Goal: Information Seeking & Learning: Check status

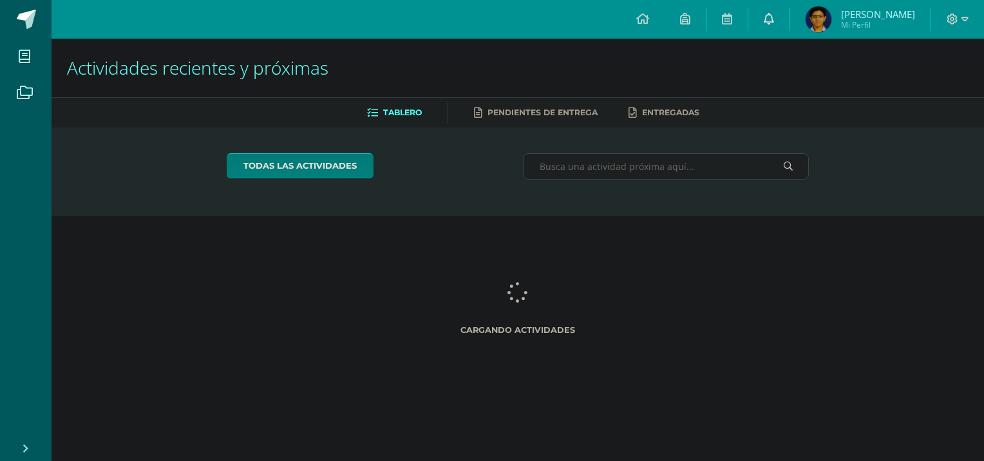
click at [789, 13] on link at bounding box center [768, 19] width 41 height 39
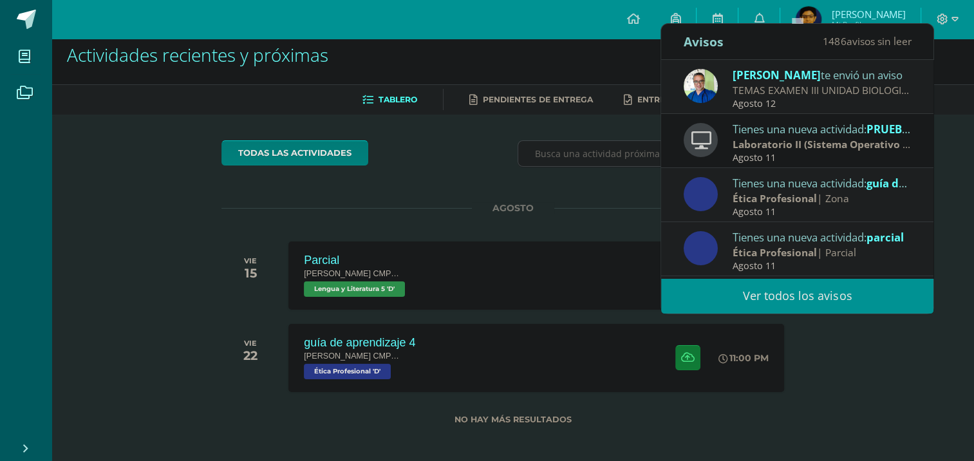
scroll to position [17, 0]
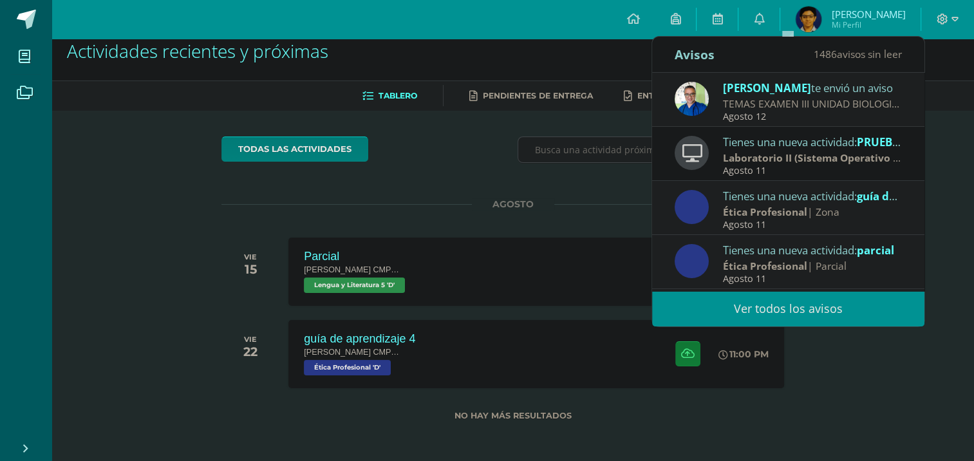
click at [827, 316] on link "Ver todos los avisos" at bounding box center [788, 308] width 272 height 35
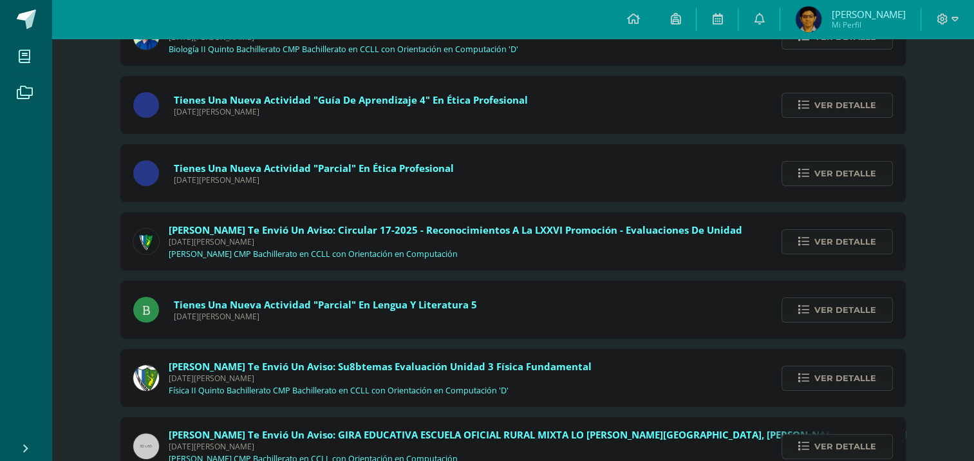
scroll to position [64, 0]
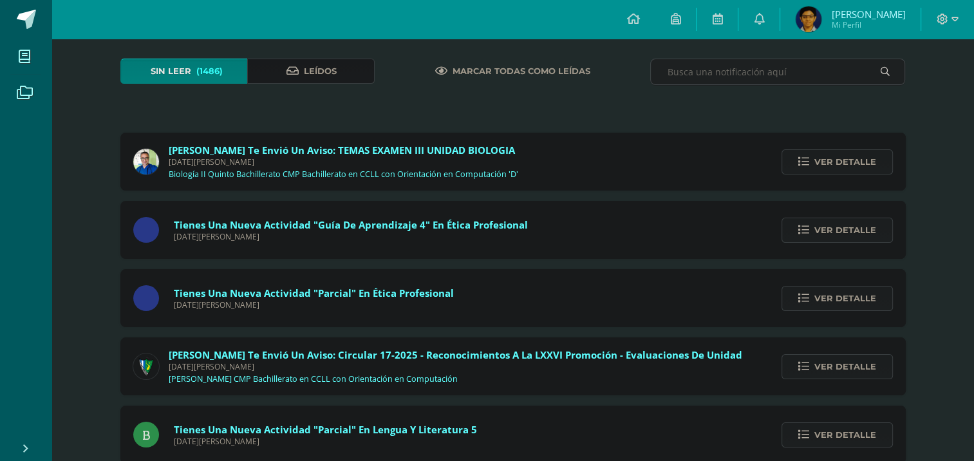
click at [274, 66] on link "Leídos" at bounding box center [310, 71] width 127 height 25
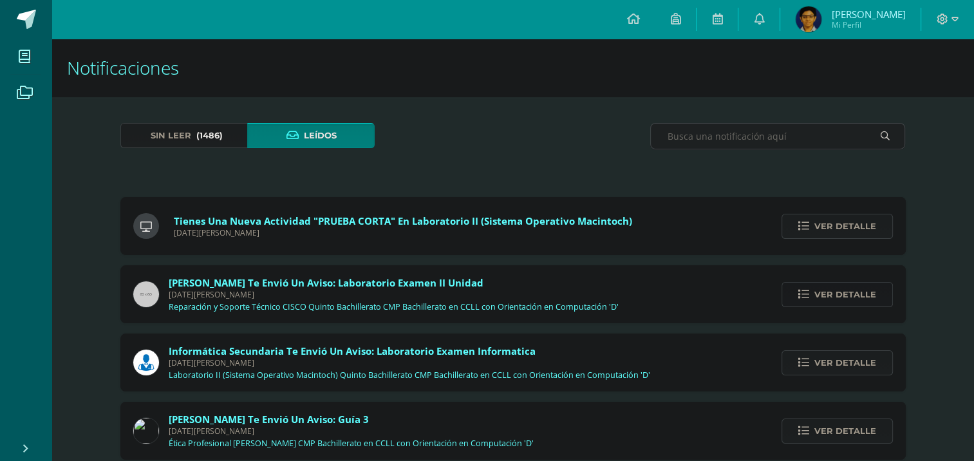
click at [806, 288] on link "Ver detalle" at bounding box center [837, 294] width 111 height 25
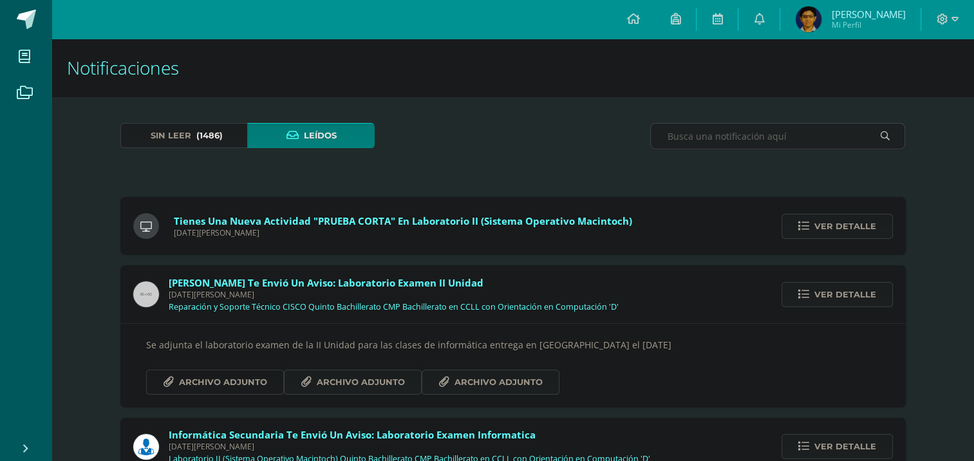
click at [222, 372] on span "Archivo Adjunto" at bounding box center [223, 382] width 88 height 24
click at [361, 381] on span "Archivo Adjunto" at bounding box center [361, 382] width 88 height 24
